Goal: Find specific page/section: Find specific page/section

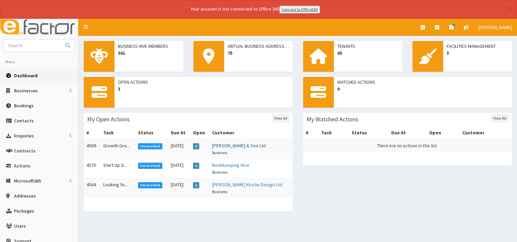
click at [250, 146] on link "[PERSON_NAME] & Son Ltd" at bounding box center [239, 145] width 54 height 6
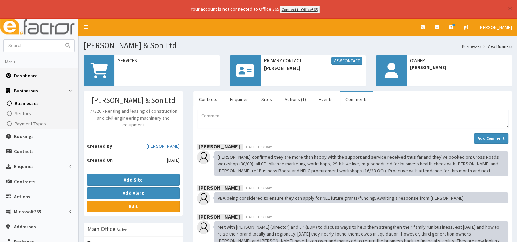
click at [27, 75] on span "Dashboard" at bounding box center [26, 75] width 24 height 6
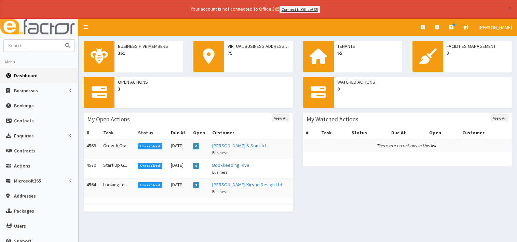
click at [22, 45] on input "text" at bounding box center [32, 46] width 57 height 12
type input "matt"
drag, startPoint x: 70, startPoint y: 46, endPoint x: 79, endPoint y: 44, distance: 9.6
click at [76, 45] on section "matt Menu Dashboard Businesses Businesses" at bounding box center [39, 145] width 78 height 212
click at [69, 45] on icon "submit" at bounding box center [67, 45] width 5 height 5
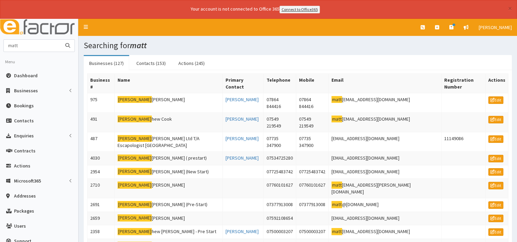
click at [34, 45] on input "matt" at bounding box center [32, 46] width 57 height 12
type input "m"
type input "deploy"
click at [61, 40] on button "submit" at bounding box center [68, 46] width 14 height 12
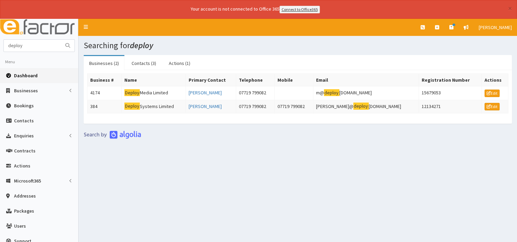
click at [20, 74] on span "Dashboard" at bounding box center [26, 75] width 24 height 6
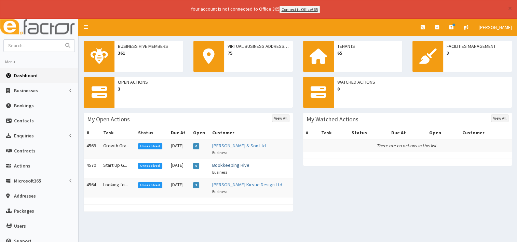
click at [249, 164] on link "Bookkeeping Hive" at bounding box center [230, 165] width 37 height 6
